Goal: Navigation & Orientation: Find specific page/section

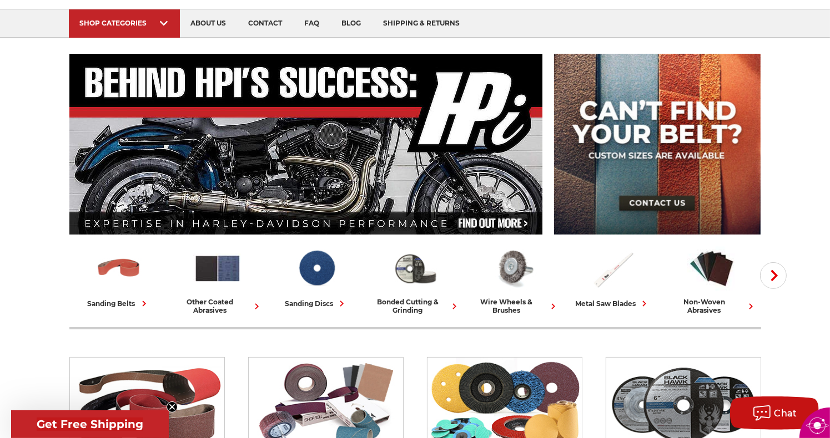
scroll to position [111, 0]
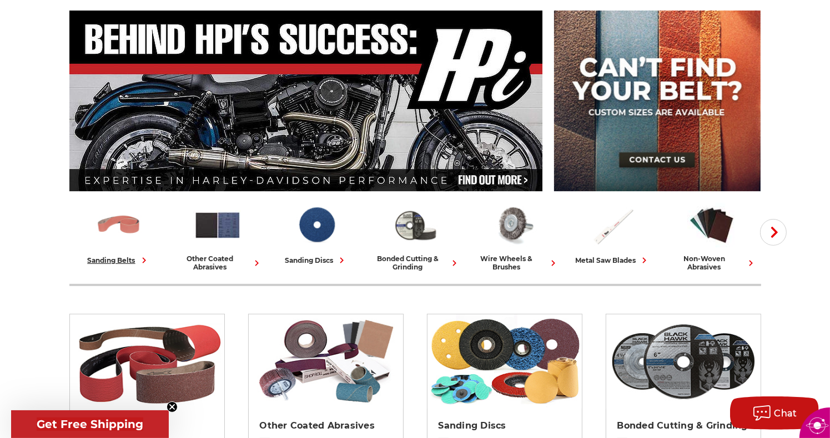
click at [112, 243] on img at bounding box center [118, 225] width 49 height 48
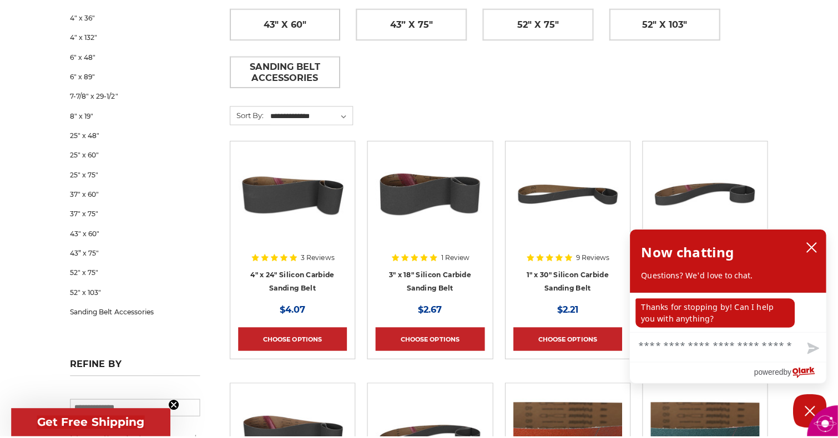
scroll to position [555, 0]
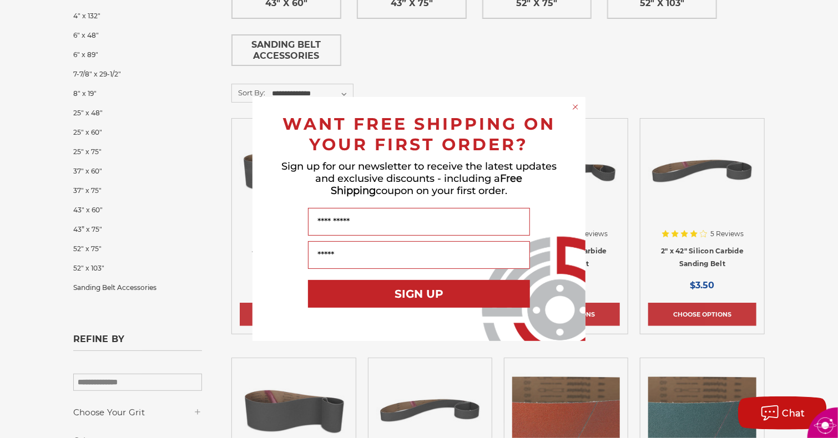
click at [642, 74] on div "Close dialog WANT FREE SHIPPING ON YOUR FIRST ORDER? Sign up for our newsletter…" at bounding box center [419, 219] width 838 height 438
click at [410, 65] on div "Close dialog WANT FREE SHIPPING ON YOUR FIRST ORDER? Sign up for our newsletter…" at bounding box center [419, 219] width 838 height 438
click at [411, 65] on div "Close dialog WANT FREE SHIPPING ON YOUR FIRST ORDER? Sign up for our newsletter…" at bounding box center [419, 219] width 838 height 438
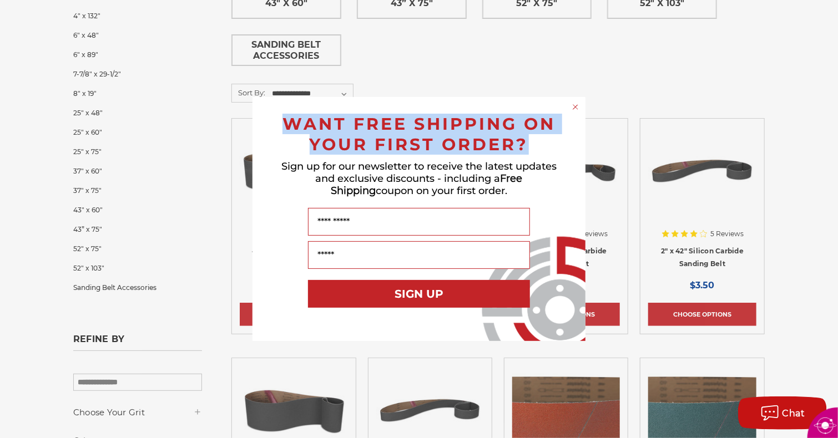
click at [411, 64] on div "Close dialog WANT FREE SHIPPING ON YOUR FIRST ORDER? Sign up for our newsletter…" at bounding box center [419, 219] width 838 height 438
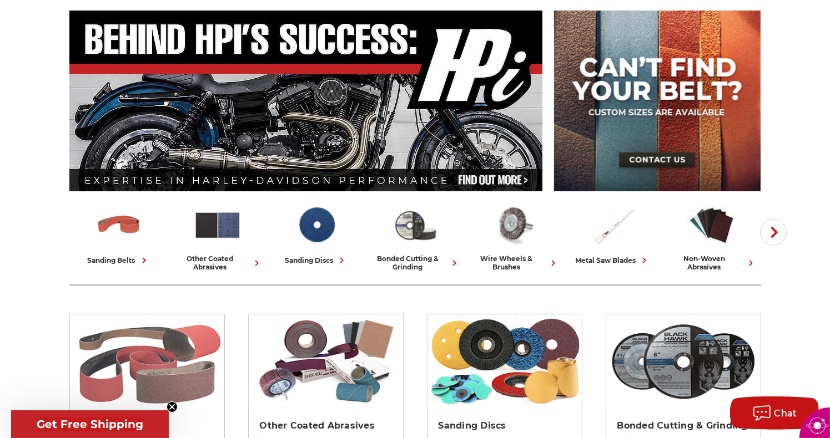
click at [164, 336] on img at bounding box center [147, 362] width 154 height 94
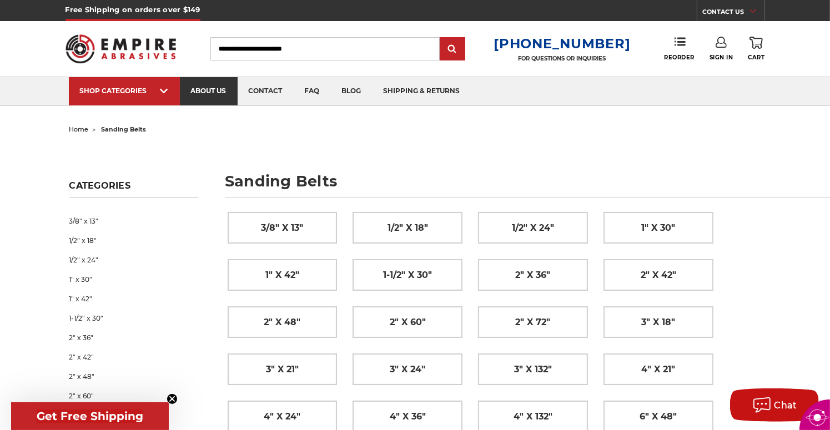
click at [207, 88] on link "about us" at bounding box center [209, 91] width 58 height 28
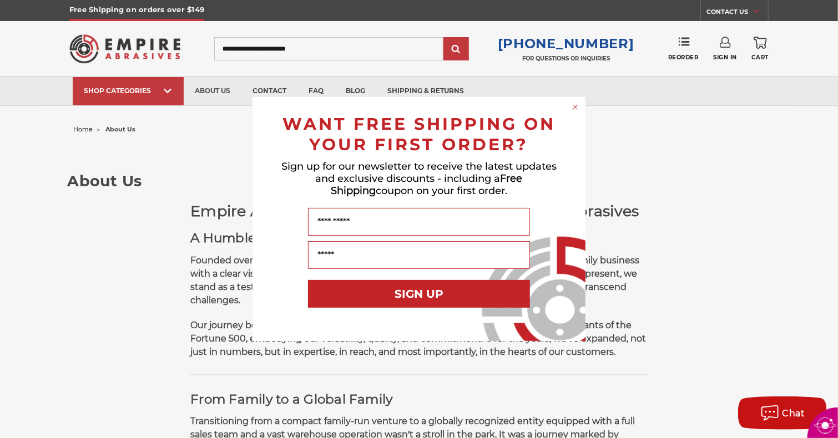
click at [575, 105] on circle "Close dialog" at bounding box center [576, 107] width 11 height 11
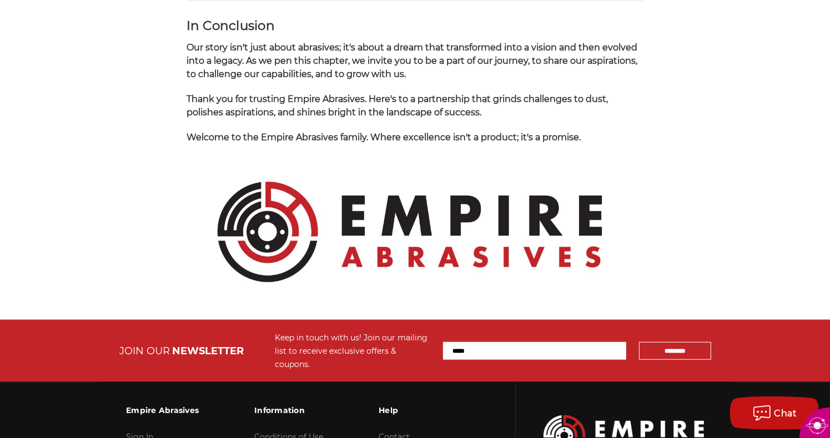
scroll to position [1166, 0]
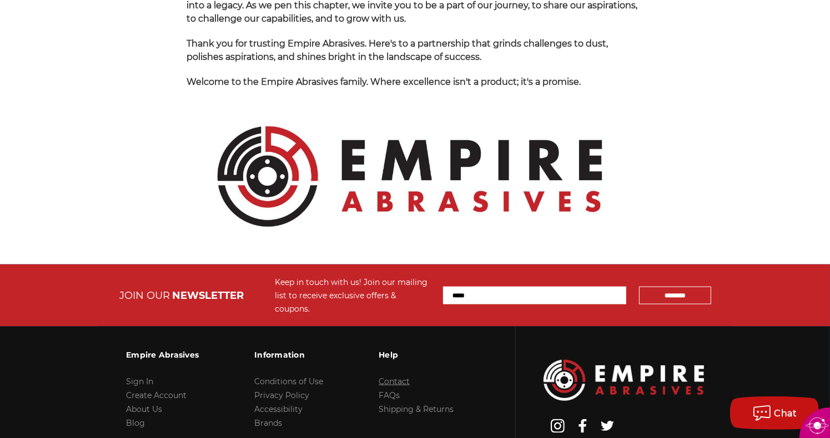
click at [384, 377] on link "Contact" at bounding box center [394, 382] width 31 height 10
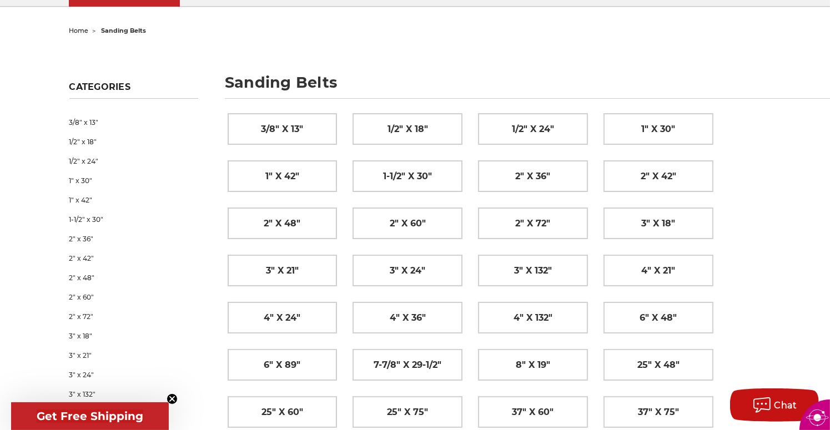
scroll to position [111, 0]
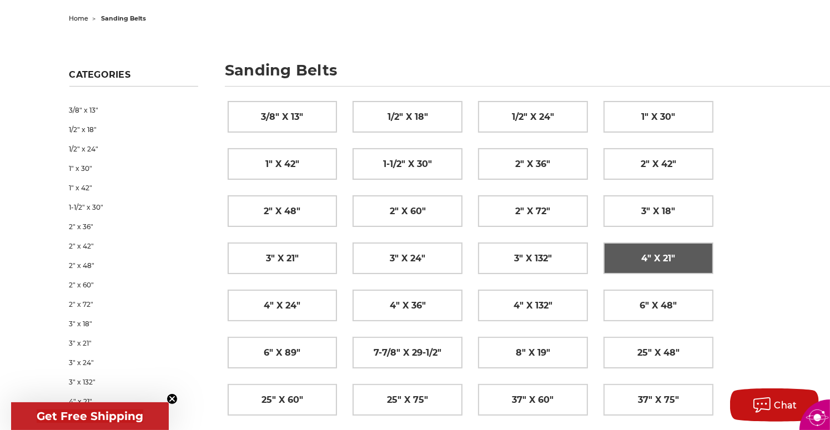
click at [632, 253] on link "4" x 21"" at bounding box center [658, 258] width 109 height 31
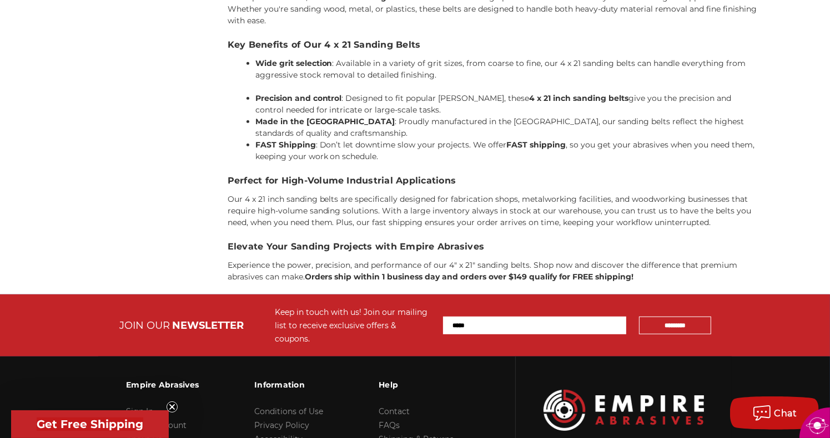
scroll to position [520, 0]
